Goal: Complete application form: Complete application form

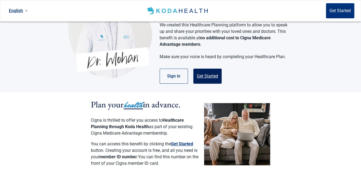
scroll to position [54, 0]
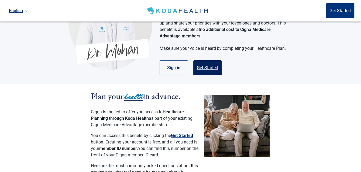
click at [209, 62] on button "Get Started" at bounding box center [207, 67] width 28 height 15
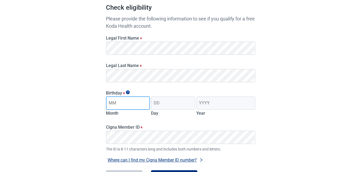
click at [135, 106] on input "Month" at bounding box center [128, 103] width 44 height 13
type input "03"
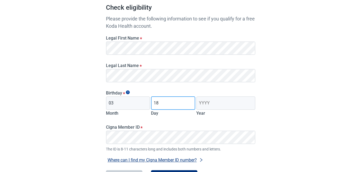
type input "18"
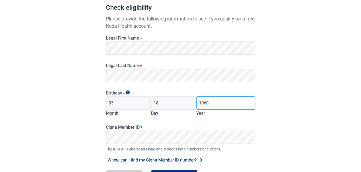
type input "1960"
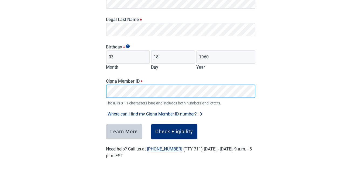
scroll to position [101, 0]
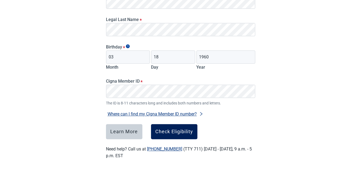
click at [176, 131] on div "Check Eligibility" at bounding box center [174, 131] width 38 height 5
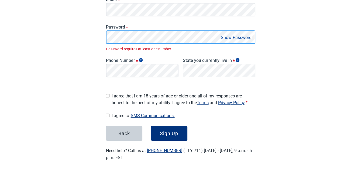
scroll to position [104, 0]
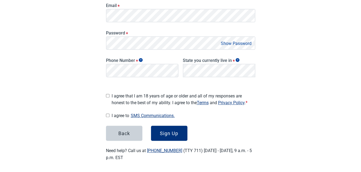
click at [240, 45] on button "Show Password" at bounding box center [236, 43] width 34 height 7
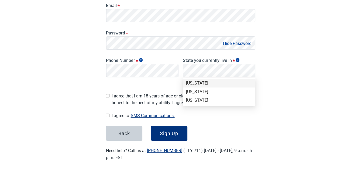
click at [225, 83] on div "[US_STATE]" at bounding box center [219, 83] width 66 height 6
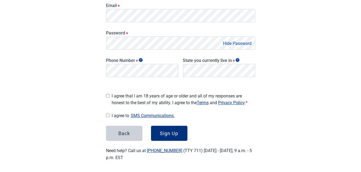
click at [108, 95] on input "I agree that I am 18 years of age or older and all of my responses are honest t…" at bounding box center [108, 96] width 4 height 4
checkbox input "true"
click at [105, 114] on main "Great News! You qualify for a free Koda Health account. Create your account Ple…" at bounding box center [180, 39] width 175 height 269
click at [108, 114] on input "I agree to SMS Communications." at bounding box center [108, 116] width 4 height 4
checkbox input "true"
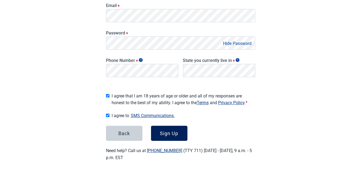
click at [175, 135] on button "Sign Up" at bounding box center [169, 133] width 36 height 15
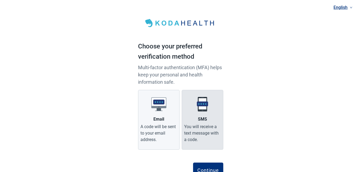
click at [206, 118] on div "SMS" at bounding box center [202, 119] width 9 height 6
click at [0, 0] on input "SMS You will receive a text message with a code." at bounding box center [0, 0] width 0 height 0
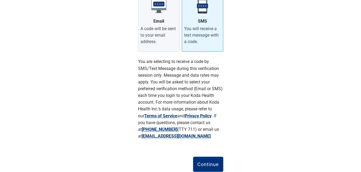
scroll to position [115, 0]
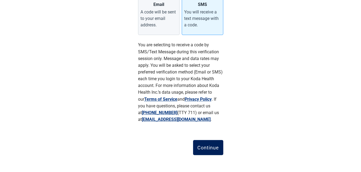
click at [209, 150] on div "Continue" at bounding box center [208, 147] width 22 height 5
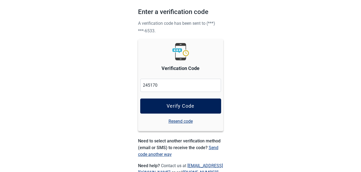
type input "245170"
click at [190, 104] on div "Verify Code" at bounding box center [181, 106] width 28 height 5
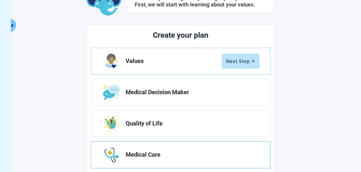
scroll to position [54, 0]
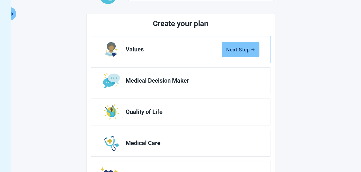
click at [250, 51] on div "Next Step" at bounding box center [240, 49] width 29 height 5
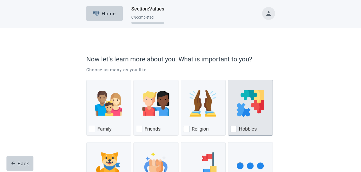
scroll to position [27, 0]
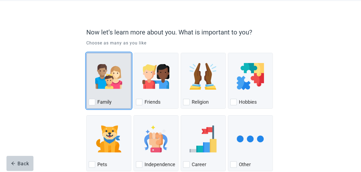
drag, startPoint x: 104, startPoint y: 96, endPoint x: 109, endPoint y: 97, distance: 4.9
click at [105, 96] on div "Family, checkbox, not checked" at bounding box center [109, 76] width 40 height 43
click at [87, 53] on input "Family" at bounding box center [86, 53] width 0 height 0
checkbox input "true"
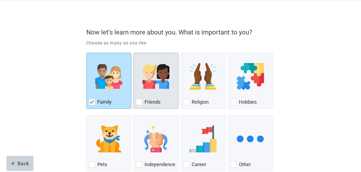
drag, startPoint x: 144, startPoint y: 98, endPoint x: 147, endPoint y: 99, distance: 3.5
click at [144, 98] on div "Friends" at bounding box center [156, 102] width 40 height 9
click at [134, 53] on input "Friends" at bounding box center [133, 53] width 0 height 0
checkbox input "true"
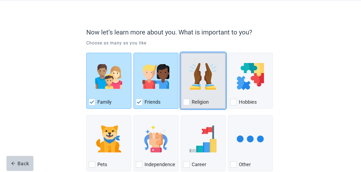
click at [194, 98] on div "Religion" at bounding box center [203, 102] width 40 height 9
click at [181, 53] on input "Religion" at bounding box center [181, 53] width 0 height 0
checkbox input "true"
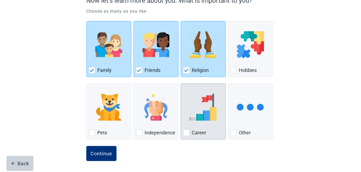
scroll to position [59, 0]
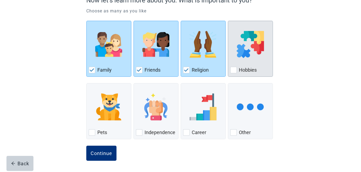
click at [250, 70] on label "Hobbies" at bounding box center [248, 70] width 18 height 6
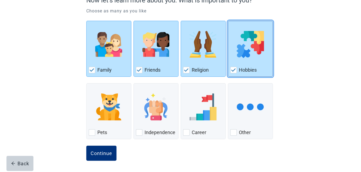
checkbox input "true"
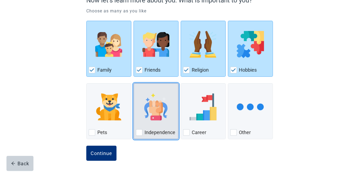
click at [151, 128] on div "Independence" at bounding box center [156, 132] width 40 height 9
click at [134, 84] on input "Independence" at bounding box center [133, 83] width 0 height 0
checkbox input "true"
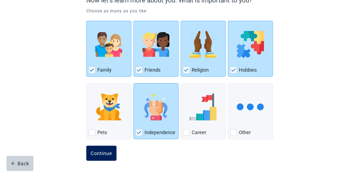
click at [103, 151] on div "Continue" at bounding box center [102, 153] width 22 height 5
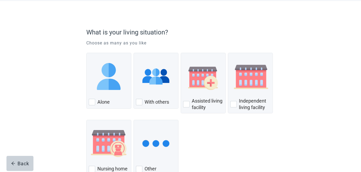
scroll to position [54, 0]
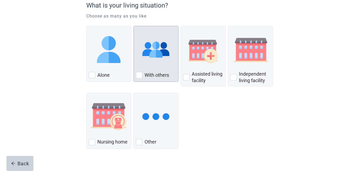
click at [156, 69] on div "With Others, checkbox, not checked" at bounding box center [156, 49] width 40 height 43
click at [134, 26] on input "With others" at bounding box center [133, 26] width 0 height 0
checkbox input "true"
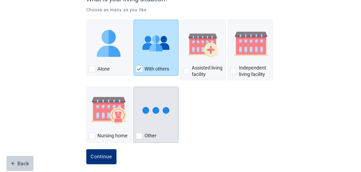
scroll to position [63, 0]
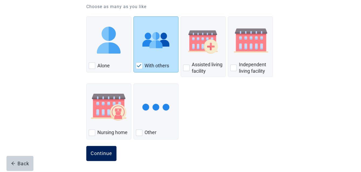
click at [107, 151] on div "Continue" at bounding box center [102, 153] width 22 height 5
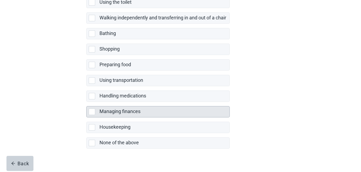
scroll to position [124, 0]
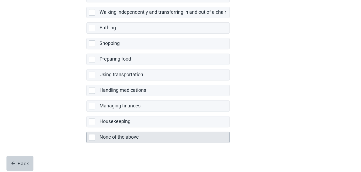
click at [134, 136] on label "None of the above" at bounding box center [118, 137] width 39 height 6
checkbox input "true"
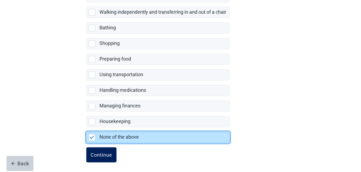
click at [103, 153] on div "Continue" at bounding box center [102, 154] width 22 height 5
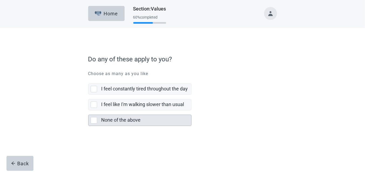
click at [116, 119] on label "None of the above" at bounding box center [120, 120] width 39 height 6
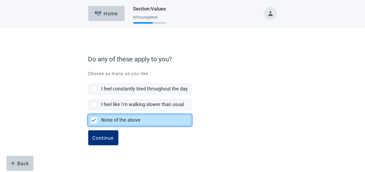
checkbox input "true"
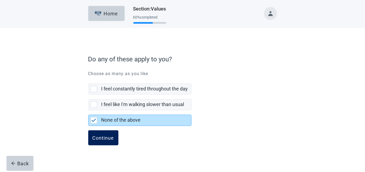
click at [109, 137] on div "Continue" at bounding box center [103, 137] width 22 height 5
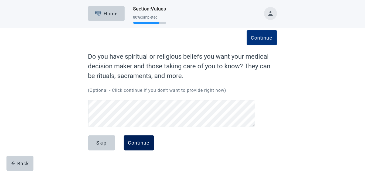
click at [141, 143] on div "Continue" at bounding box center [139, 142] width 22 height 5
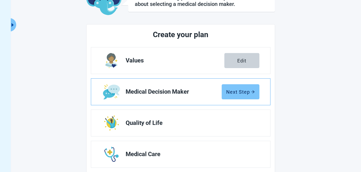
scroll to position [33, 0]
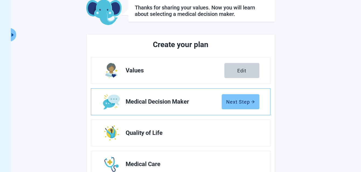
click at [245, 101] on div "Next Step" at bounding box center [240, 101] width 29 height 5
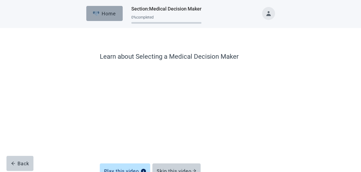
click at [106, 14] on div "Home" at bounding box center [104, 13] width 23 height 5
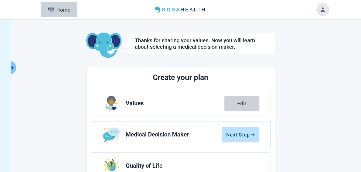
click at [321, 11] on button "Toggle account menu" at bounding box center [322, 9] width 13 height 13
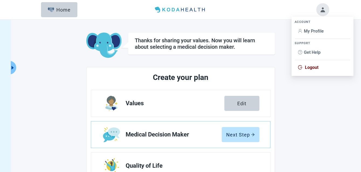
click at [316, 66] on span "Logout" at bounding box center [311, 67] width 13 height 5
